Goal: Obtain resource: Download file/media

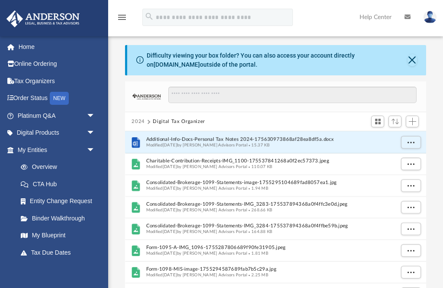
click at [126, 14] on icon "menu" at bounding box center [122, 17] width 10 height 10
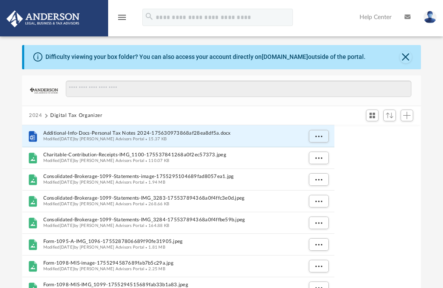
scroll to position [197, 399]
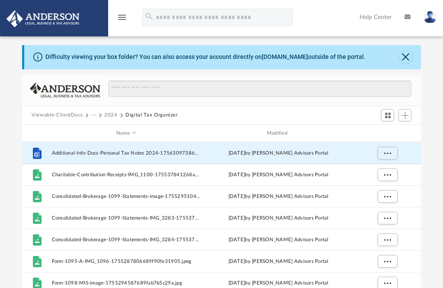
click at [107, 115] on button "2024" at bounding box center [110, 115] width 13 height 8
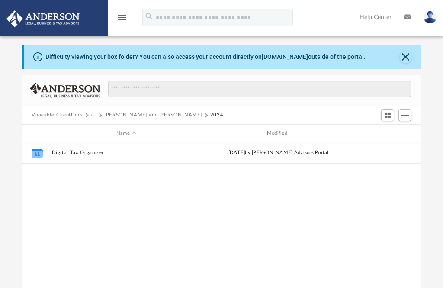
click at [72, 117] on button "Viewable-ClientDocs" at bounding box center [57, 115] width 51 height 8
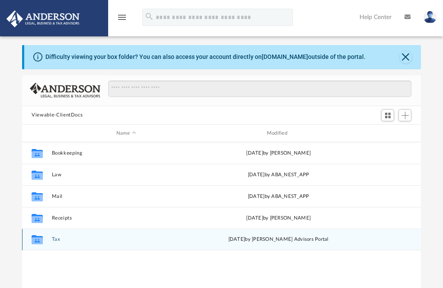
click at [48, 240] on div "Collaborated Folder" at bounding box center [37, 240] width 22 height 14
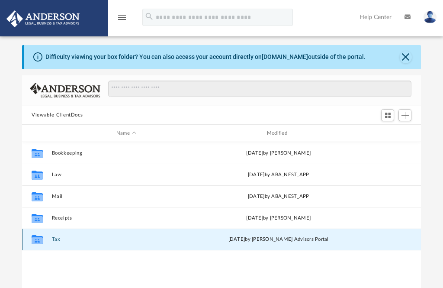
click at [39, 236] on icon "grid" at bounding box center [37, 239] width 11 height 9
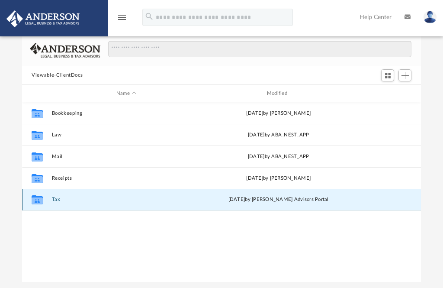
scroll to position [42, 0]
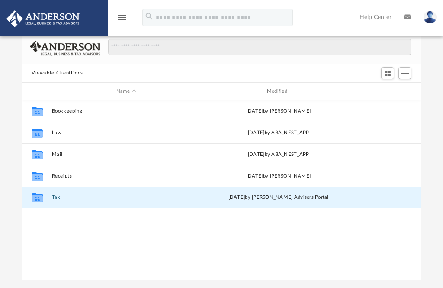
click at [216, 200] on div "[DATE] by [PERSON_NAME] Advisors Portal" at bounding box center [278, 198] width 149 height 8
click at [55, 198] on button "Tax" at bounding box center [126, 198] width 149 height 6
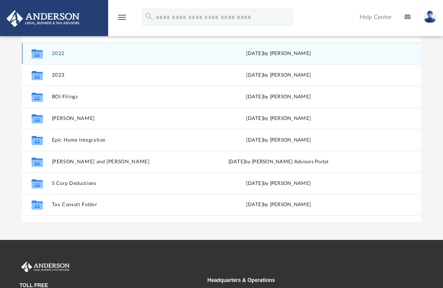
scroll to position [100, 0]
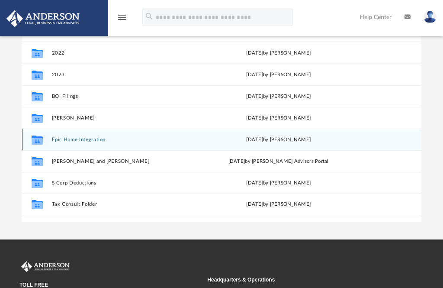
click at [82, 140] on button "Epic Home Integration" at bounding box center [126, 140] width 149 height 6
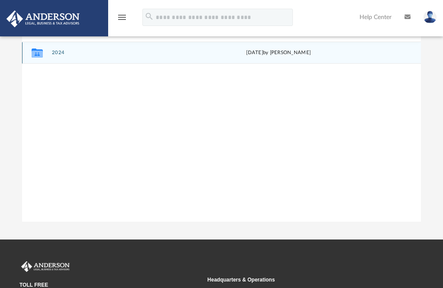
click at [41, 55] on icon "grid" at bounding box center [37, 54] width 11 height 7
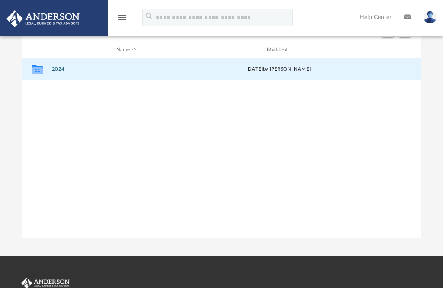
scroll to position [61, 0]
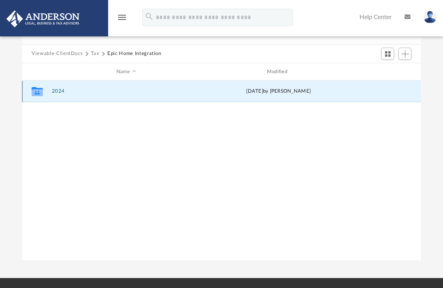
click at [128, 90] on button "2024" at bounding box center [126, 92] width 149 height 6
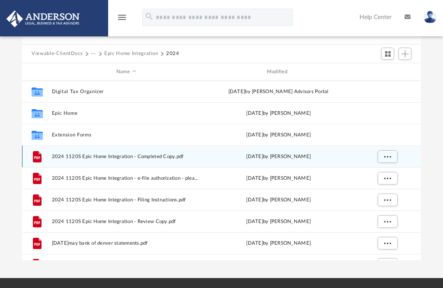
click at [387, 158] on span "More options" at bounding box center [387, 156] width 7 height 5
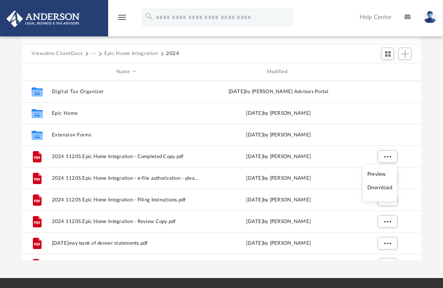
click at [380, 176] on li "Preview" at bounding box center [380, 173] width 25 height 9
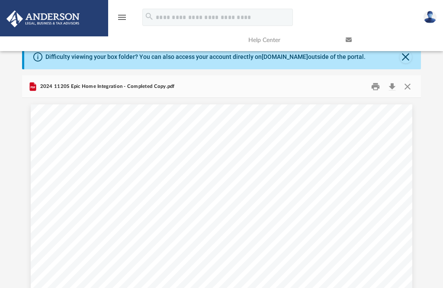
scroll to position [0, 0]
click at [394, 87] on button "Download" at bounding box center [392, 86] width 16 height 13
click at [395, 86] on button "Download" at bounding box center [392, 86] width 16 height 13
